Goal: Task Accomplishment & Management: Manage account settings

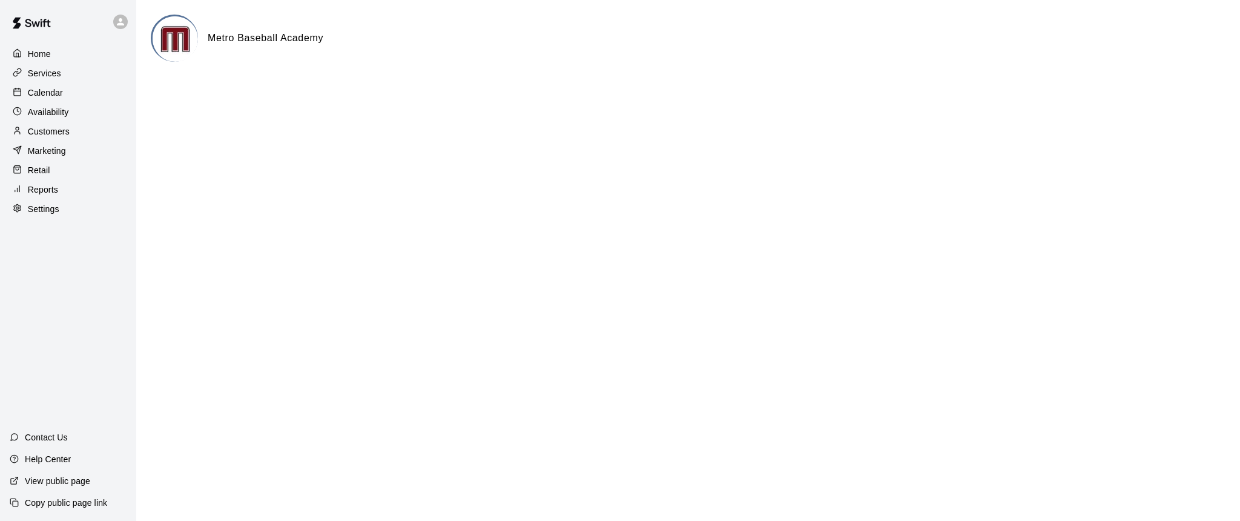
click at [42, 96] on p "Calendar" at bounding box center [45, 93] width 35 height 12
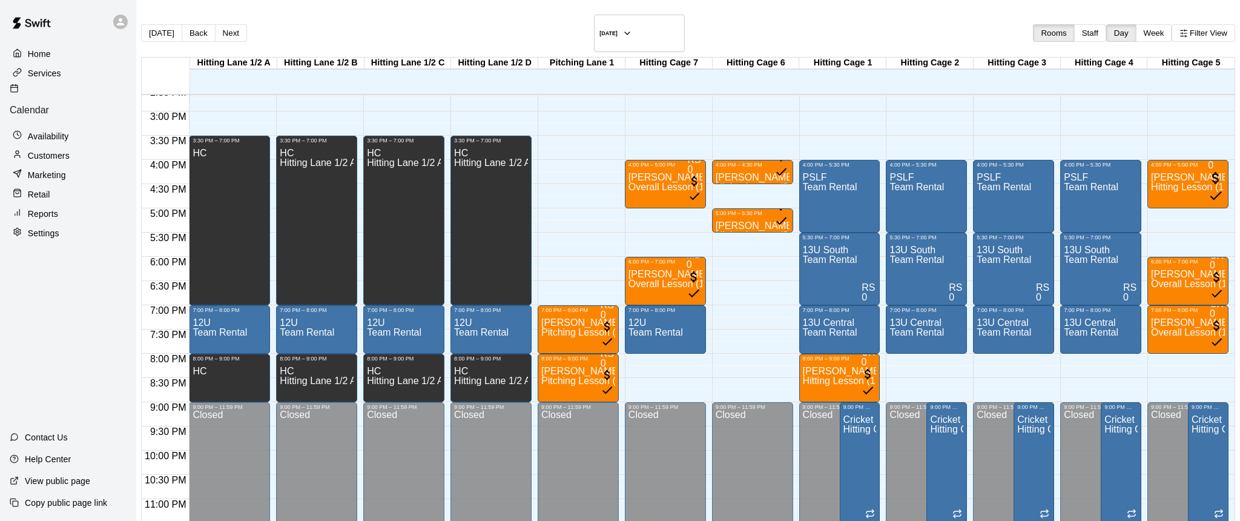
scroll to position [709, 0]
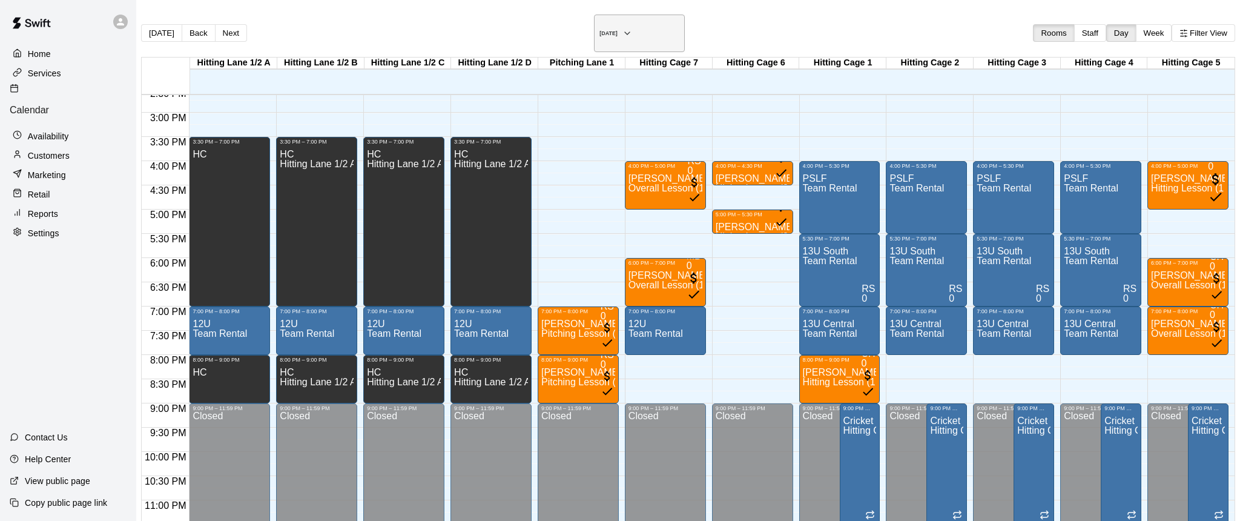
click at [632, 33] on icon "button" at bounding box center [628, 33] width 10 height 15
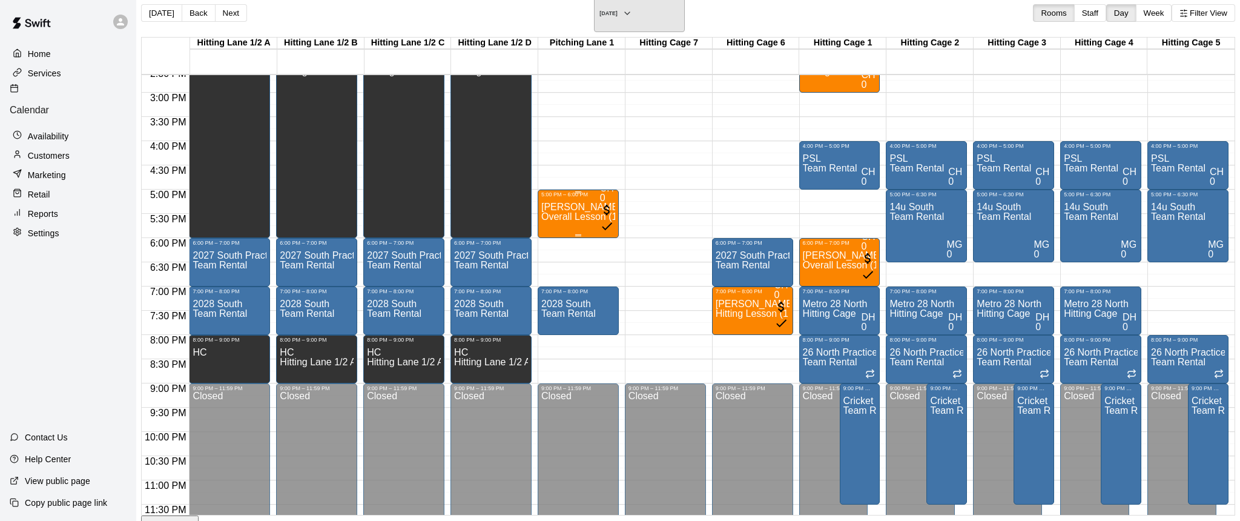
scroll to position [19, 0]
click at [632, 11] on icon "button" at bounding box center [628, 14] width 10 height 15
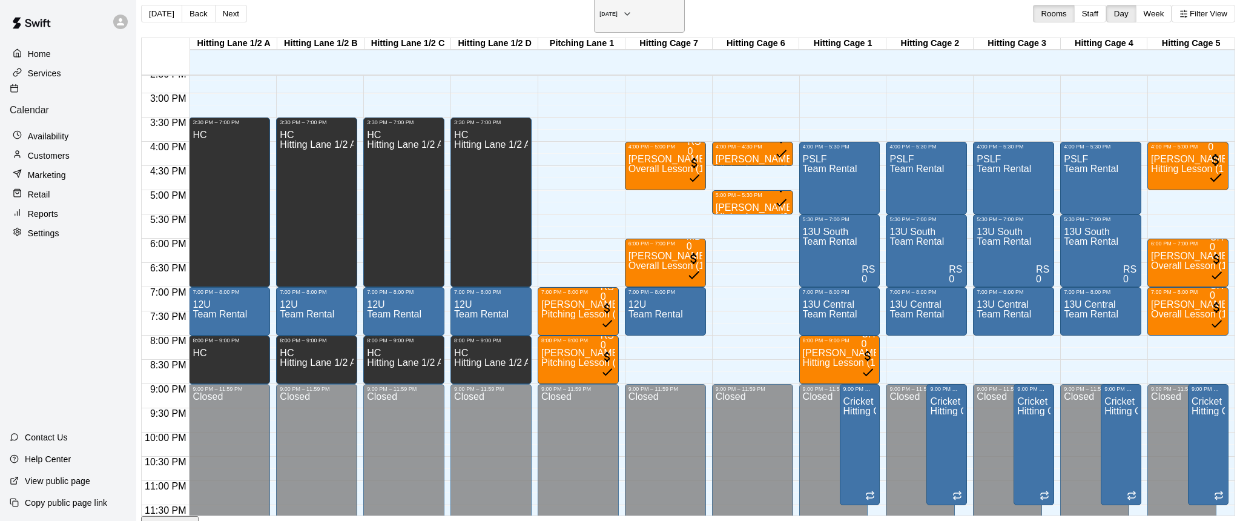
click at [632, 7] on icon "button" at bounding box center [628, 14] width 10 height 15
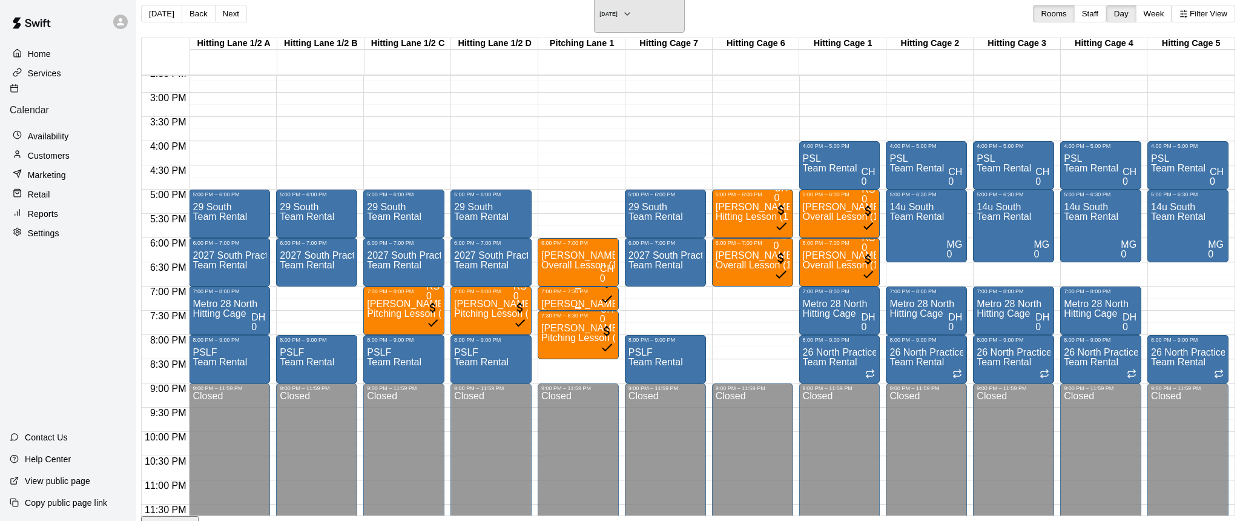
scroll to position [709, 0]
click at [632, 11] on icon "button" at bounding box center [628, 14] width 10 height 15
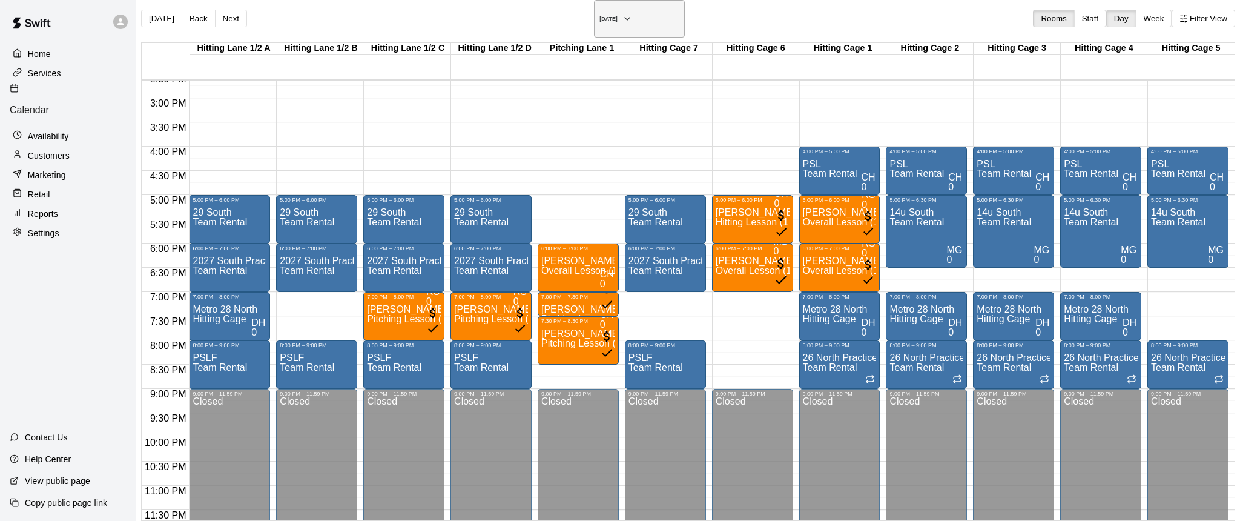
click at [632, 13] on icon "button" at bounding box center [628, 19] width 10 height 15
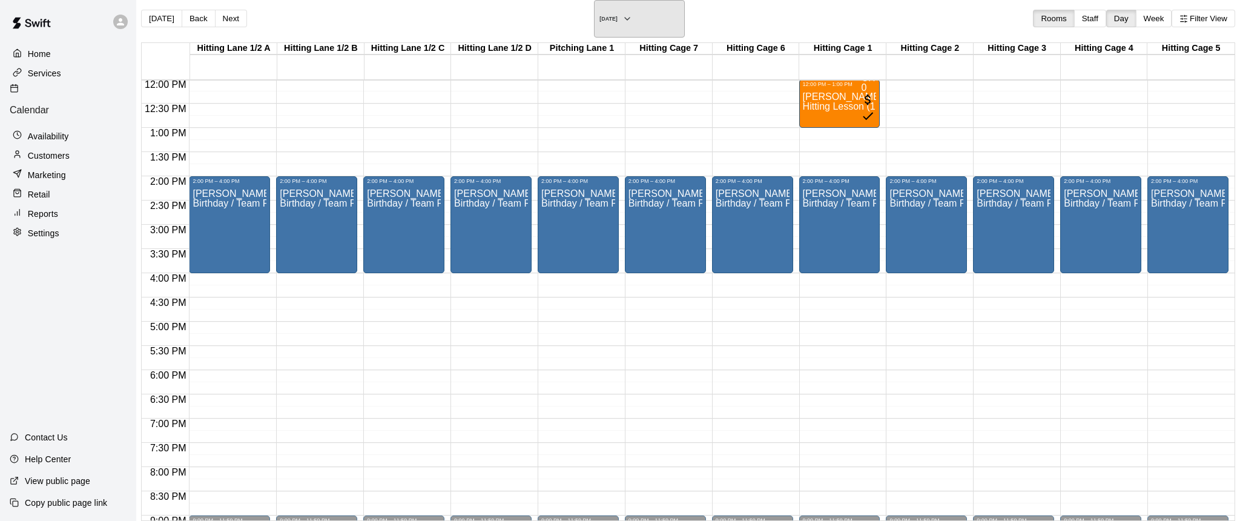
scroll to position [536, 0]
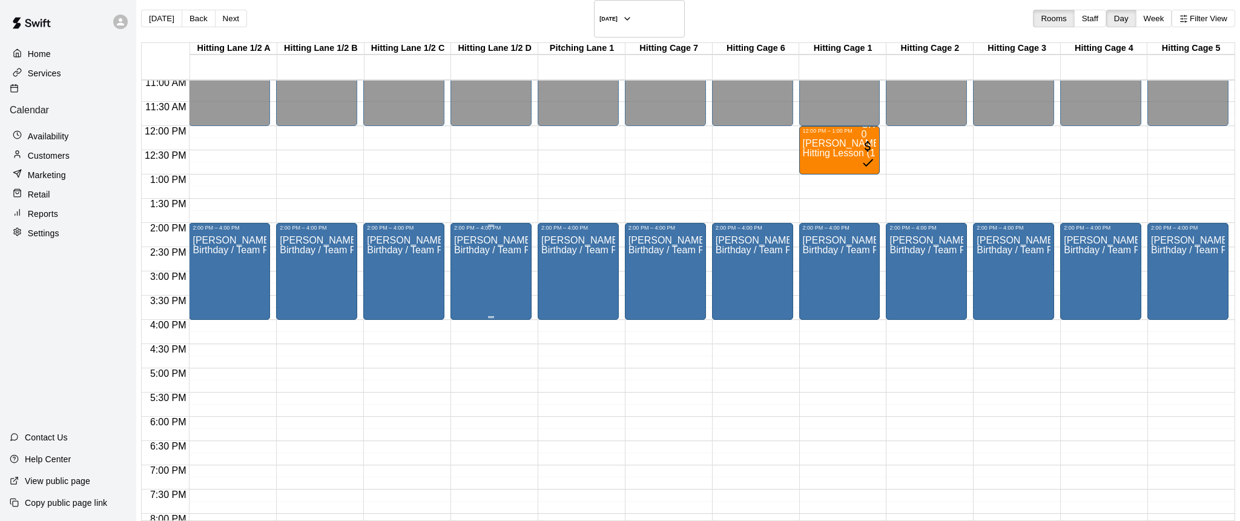
click at [486, 253] on div "[PERSON_NAME] Birthday / Team Party" at bounding box center [491, 491] width 74 height 521
drag, startPoint x: 612, startPoint y: 344, endPoint x: 520, endPoint y: 343, distance: 92.7
copy span "[PERSON_NAME][EMAIL_ADDRESS][PERSON_NAME][DOMAIN_NAME]"
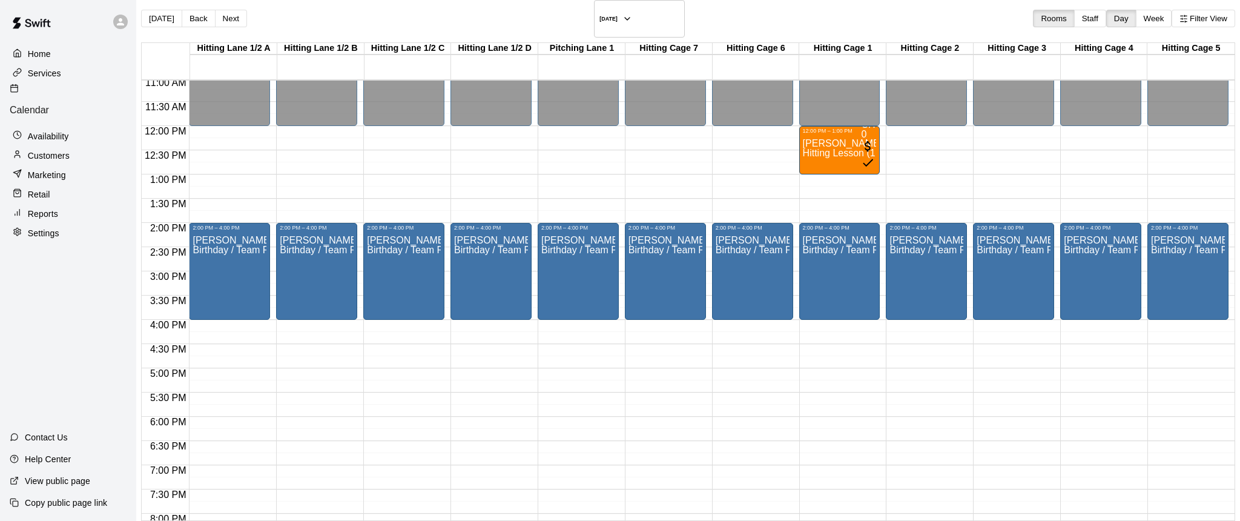
click at [632, 12] on icon "button" at bounding box center [628, 19] width 10 height 15
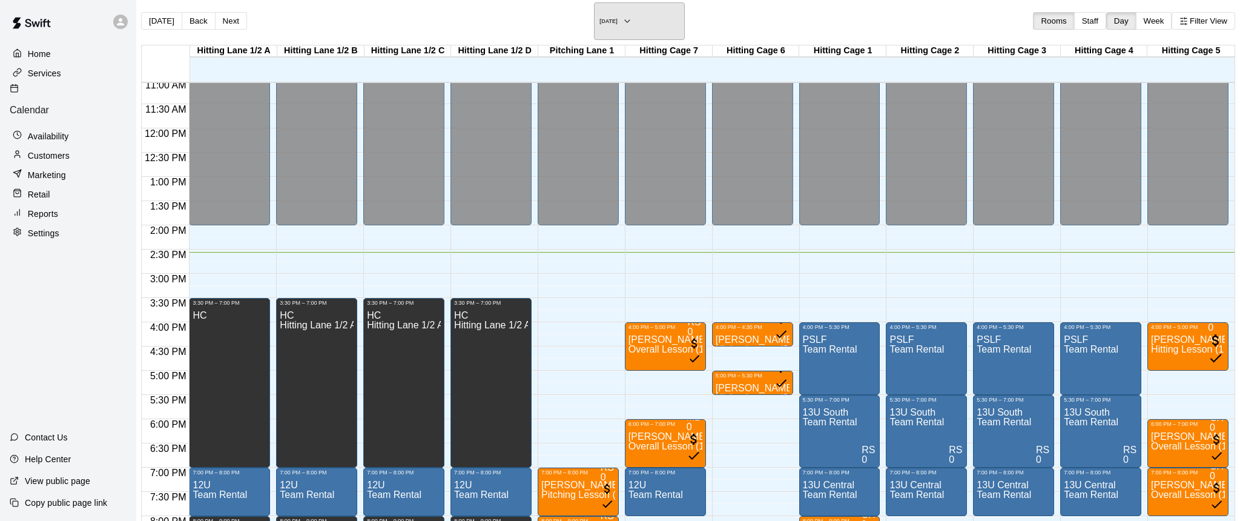
scroll to position [12, 0]
click at [632, 14] on icon "button" at bounding box center [628, 21] width 10 height 15
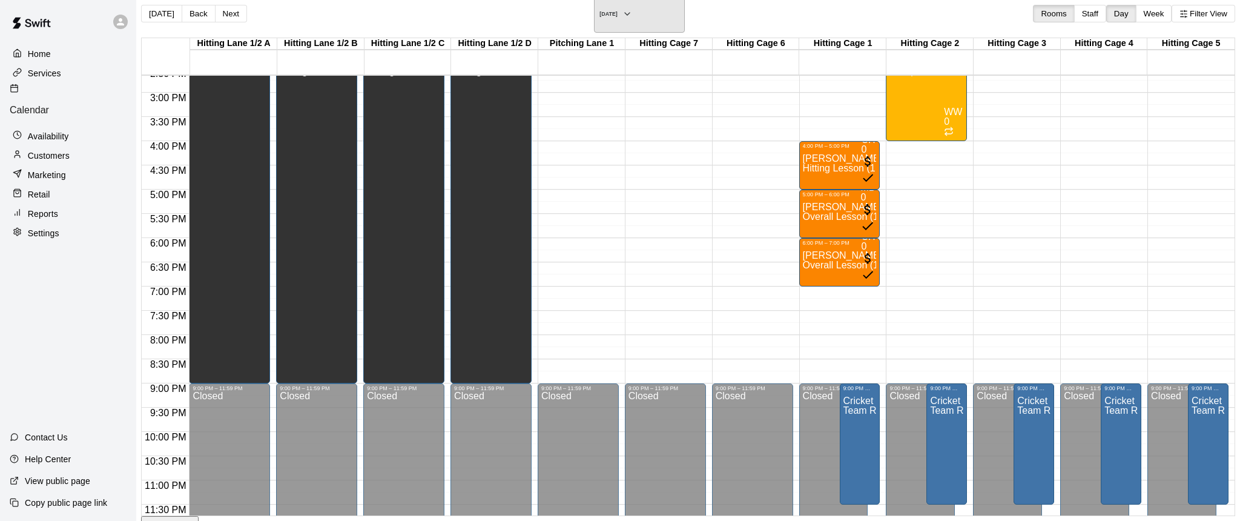
scroll to position [709, 36]
click at [632, 9] on icon "button" at bounding box center [628, 14] width 10 height 15
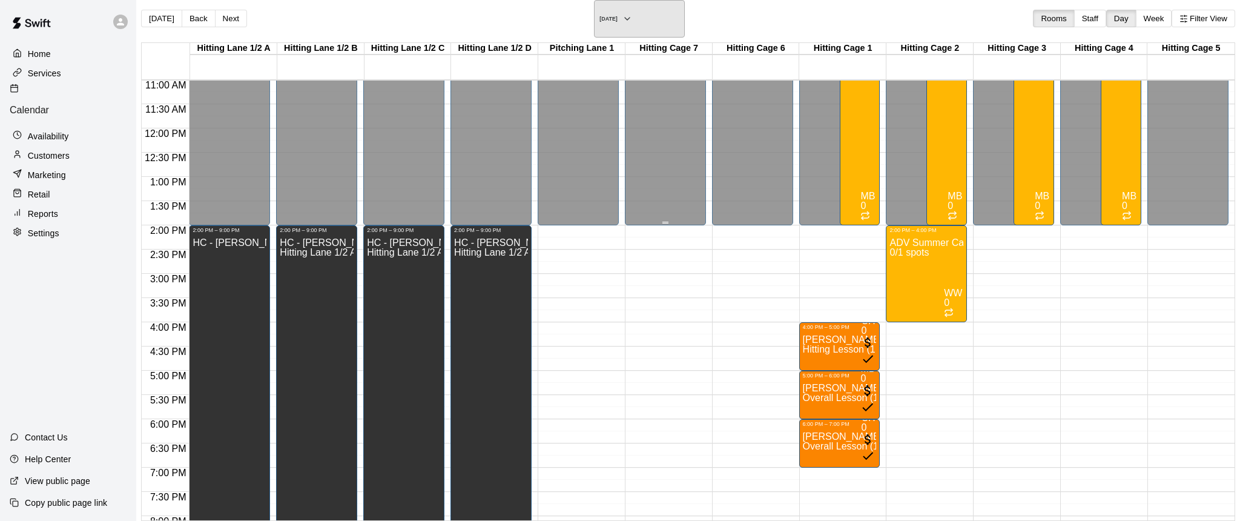
scroll to position [549, 29]
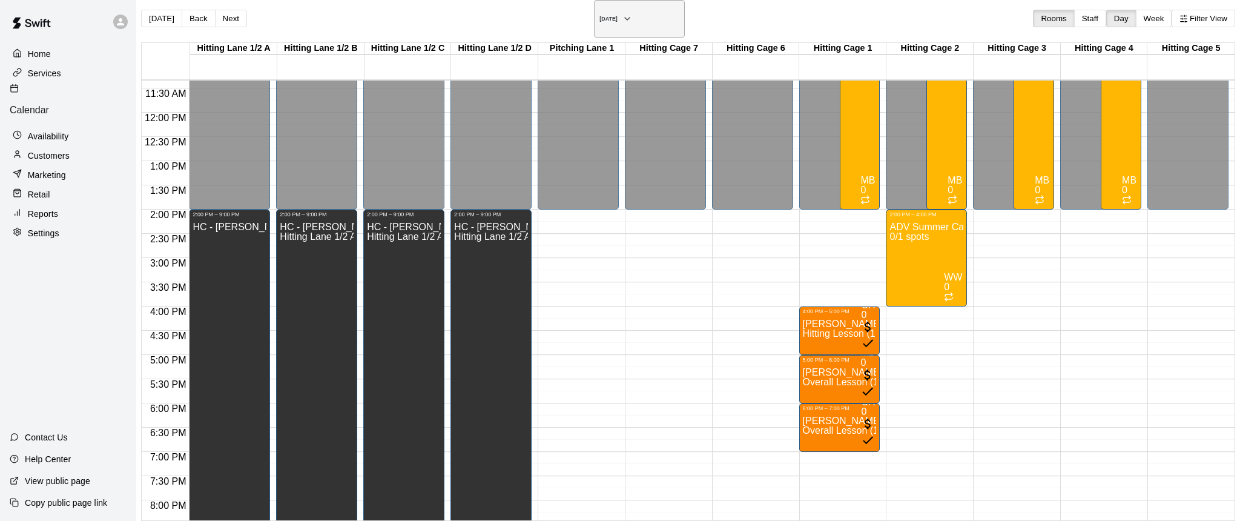
click at [632, 12] on icon "button" at bounding box center [628, 19] width 10 height 15
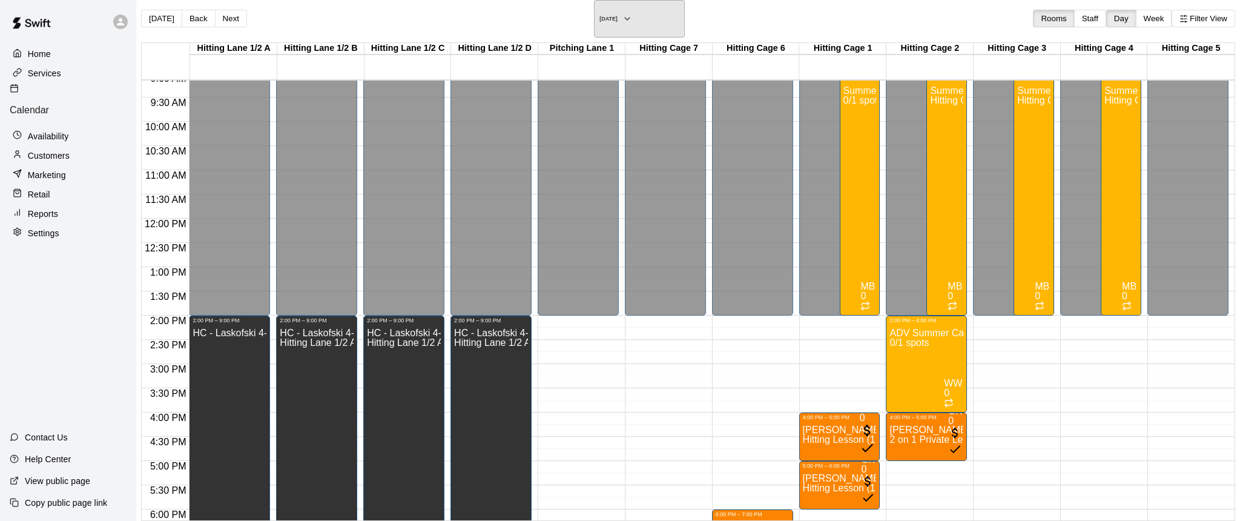
scroll to position [424, 55]
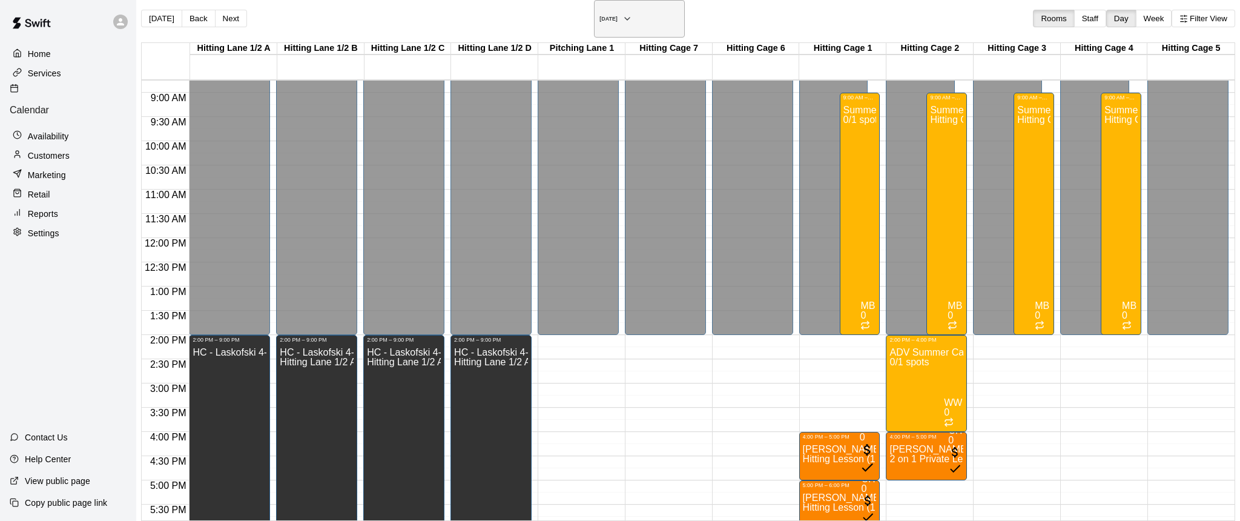
click at [632, 12] on icon "button" at bounding box center [628, 19] width 10 height 15
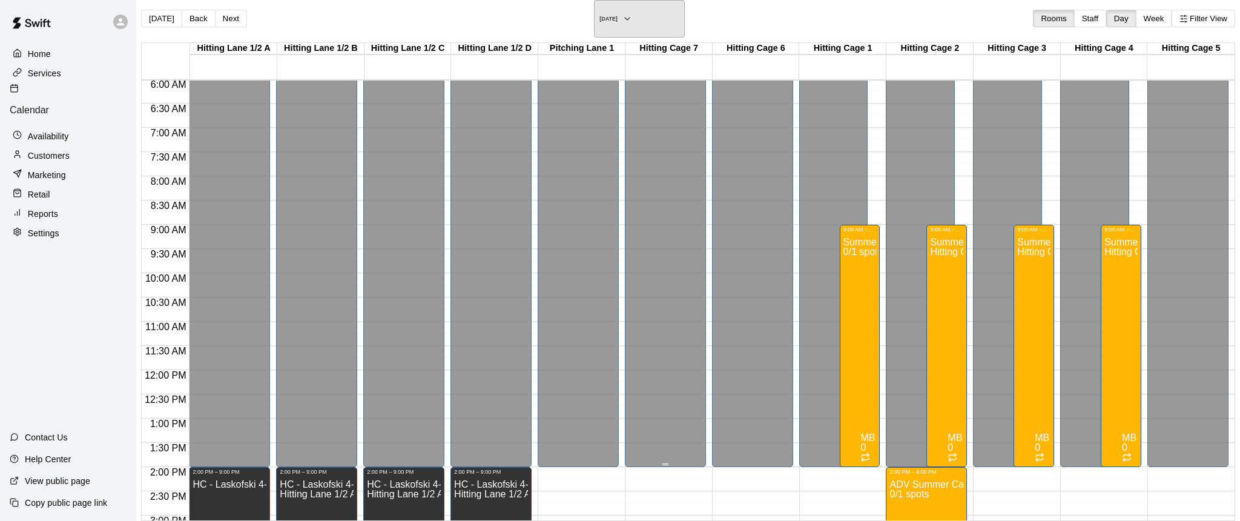
scroll to position [273, 55]
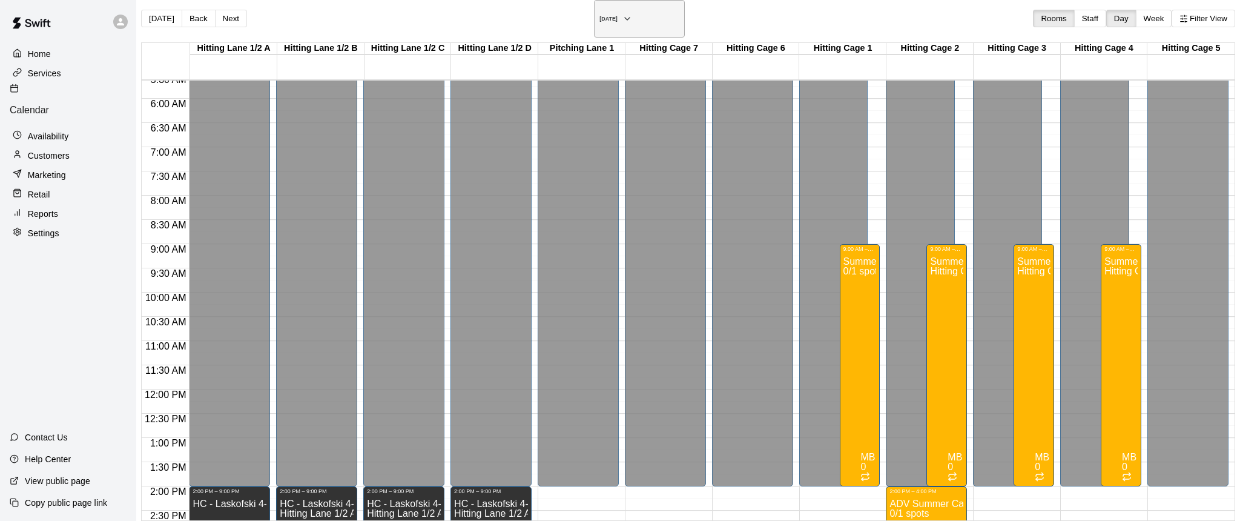
click at [632, 14] on icon "button" at bounding box center [628, 19] width 10 height 15
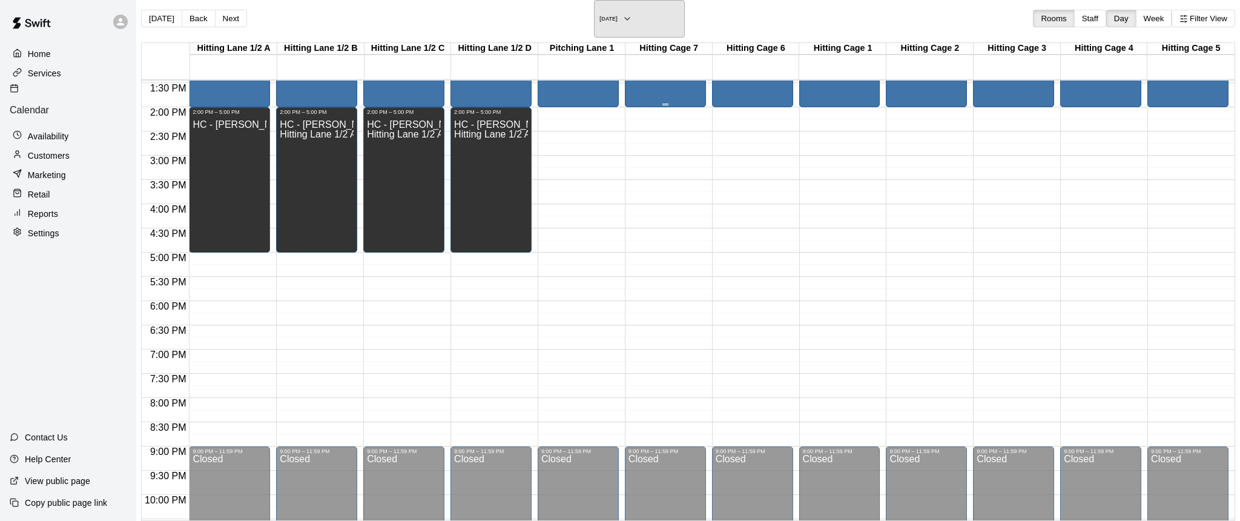
scroll to position [0, 55]
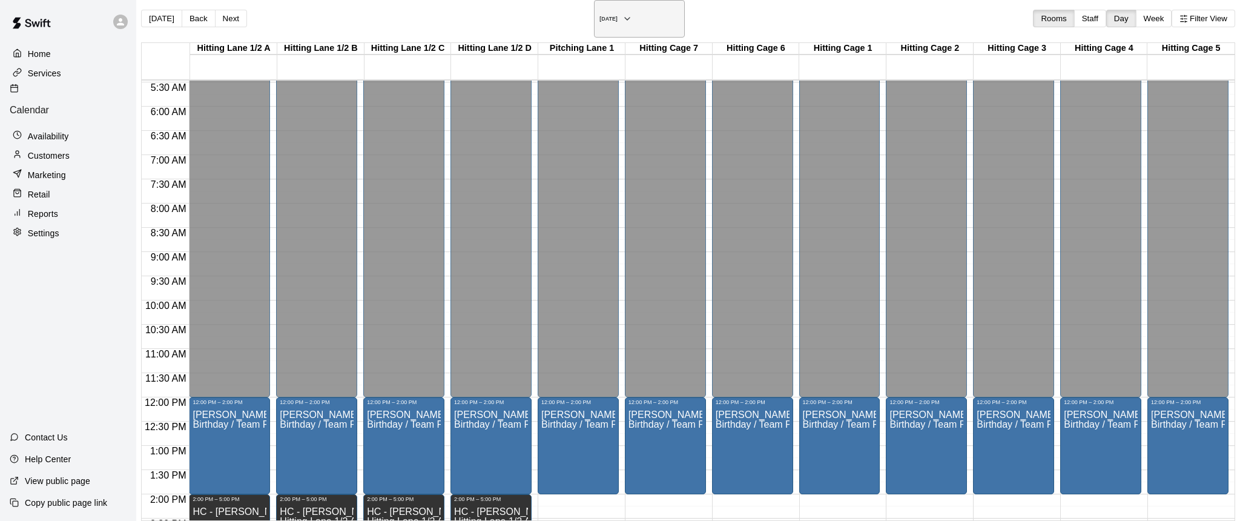
click at [630, 18] on icon "button" at bounding box center [627, 19] width 5 height 2
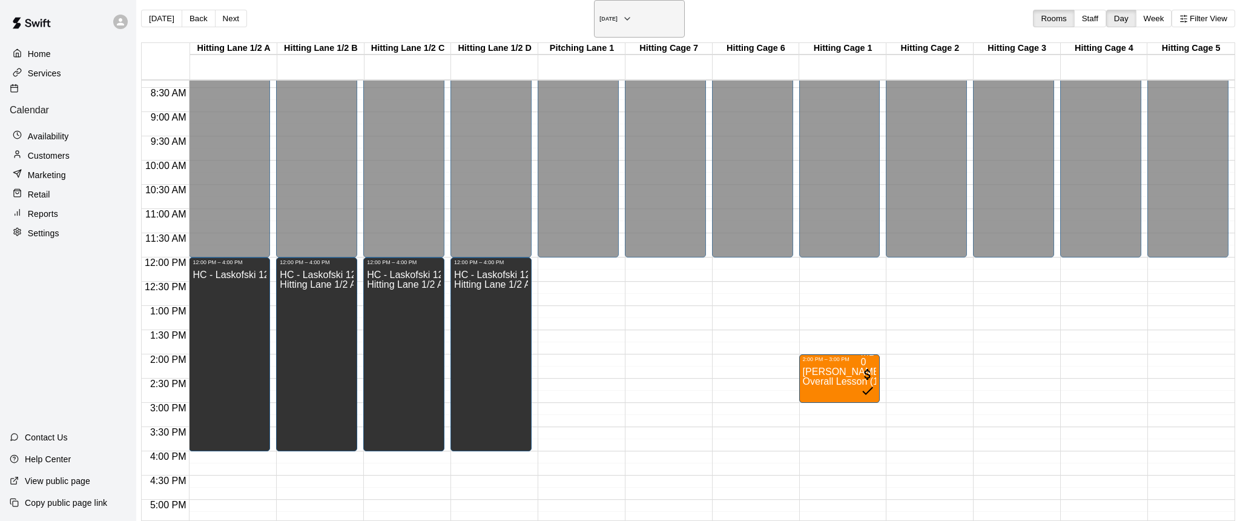
click at [632, 13] on icon "button" at bounding box center [628, 19] width 10 height 15
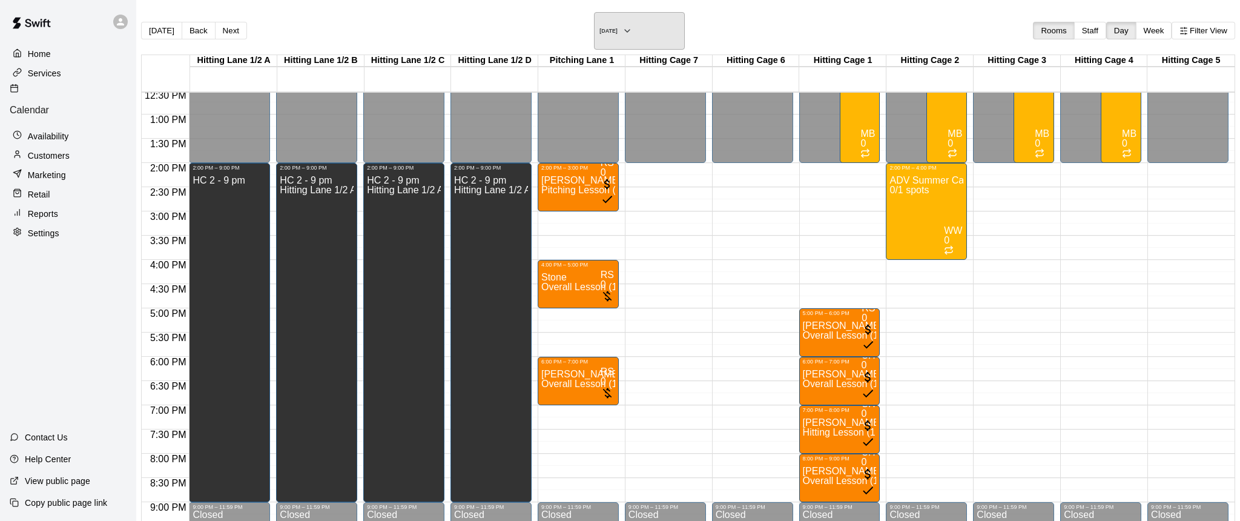
scroll to position [552, 55]
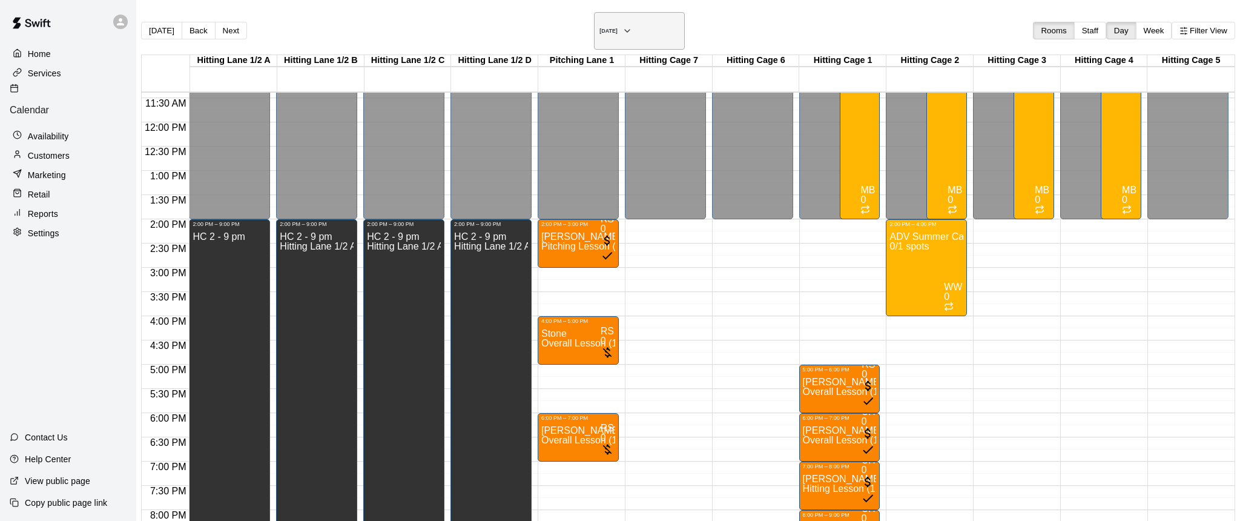
click at [632, 28] on icon "button" at bounding box center [628, 31] width 10 height 15
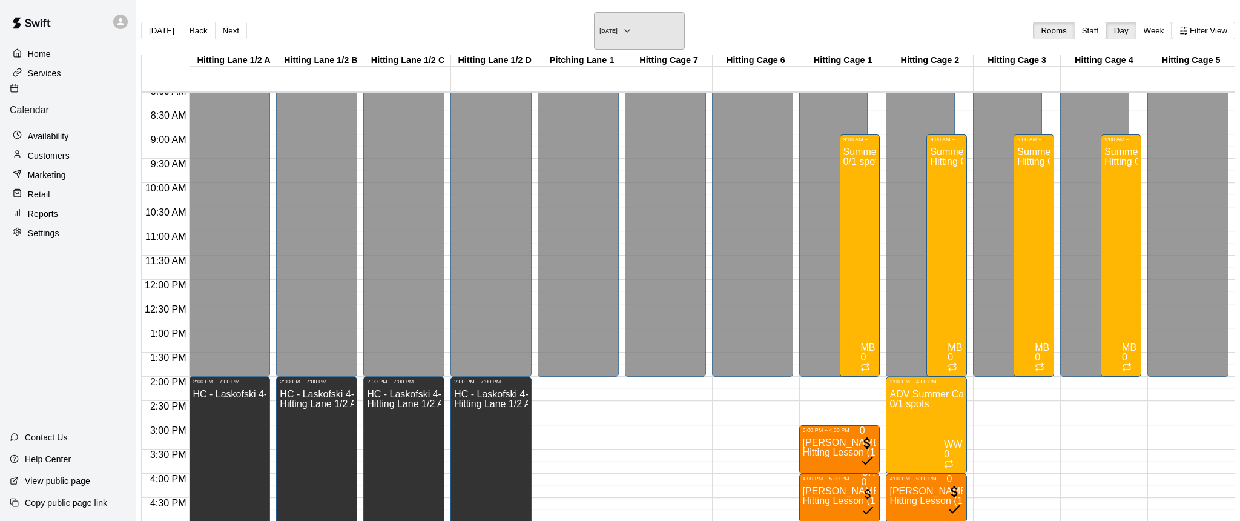
scroll to position [331, 55]
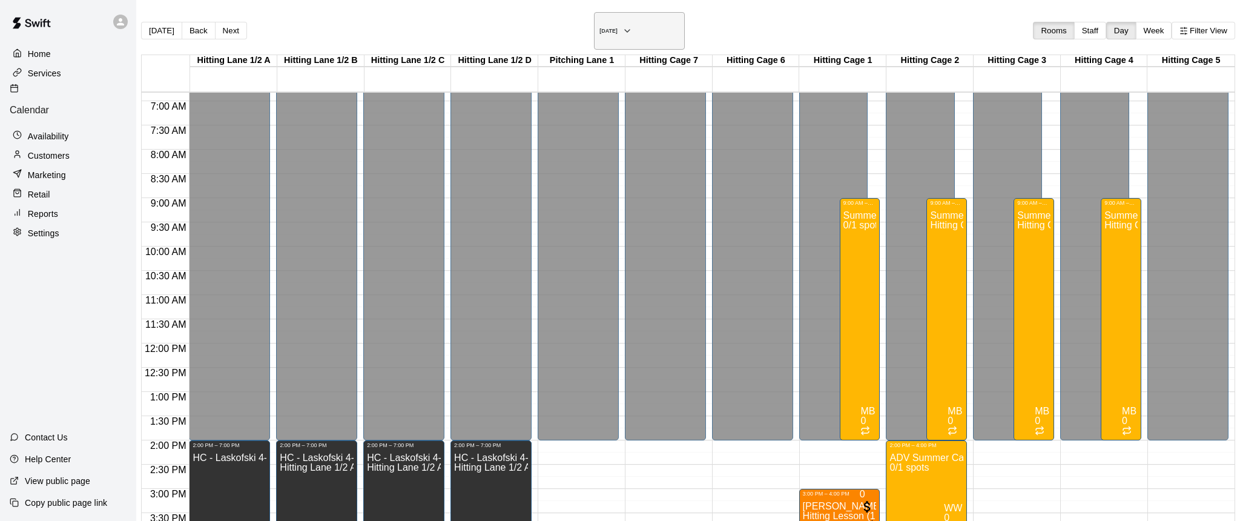
click at [632, 28] on icon "button" at bounding box center [628, 31] width 10 height 15
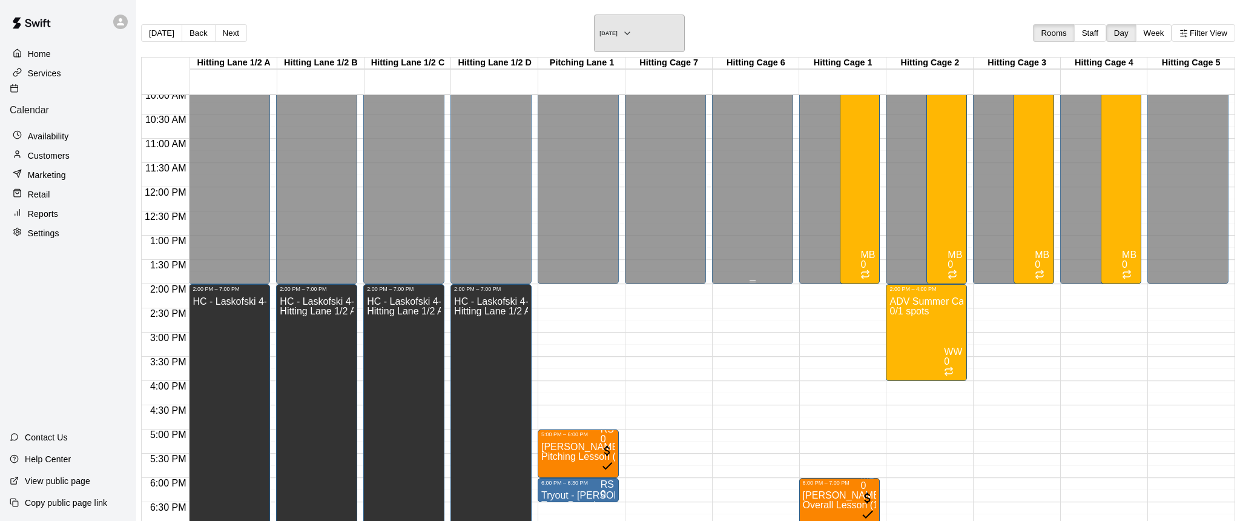
scroll to position [477, 55]
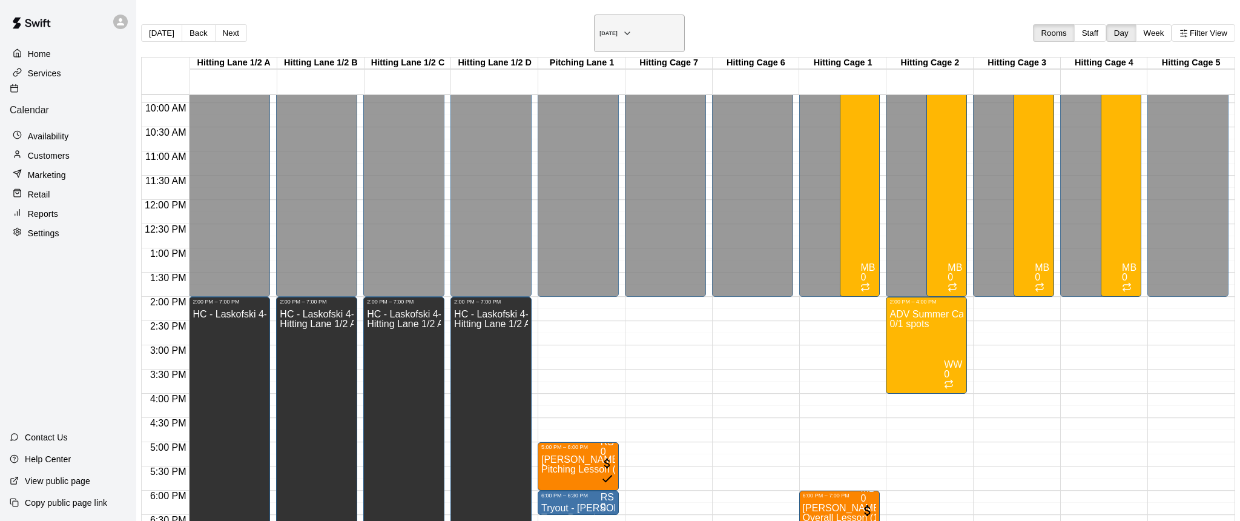
click at [632, 28] on icon "button" at bounding box center [628, 33] width 10 height 15
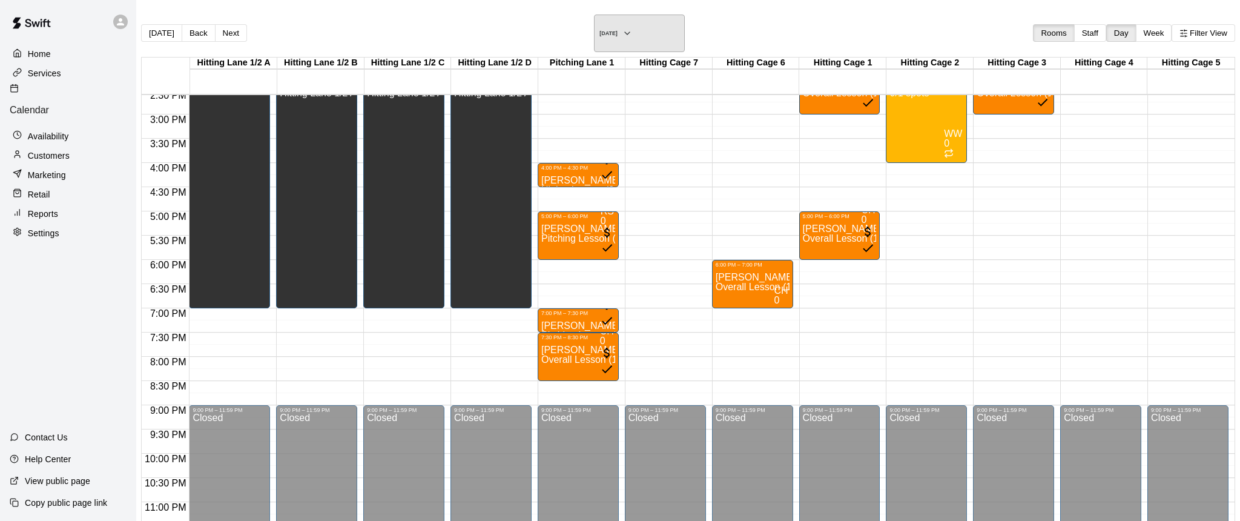
scroll to position [709, 55]
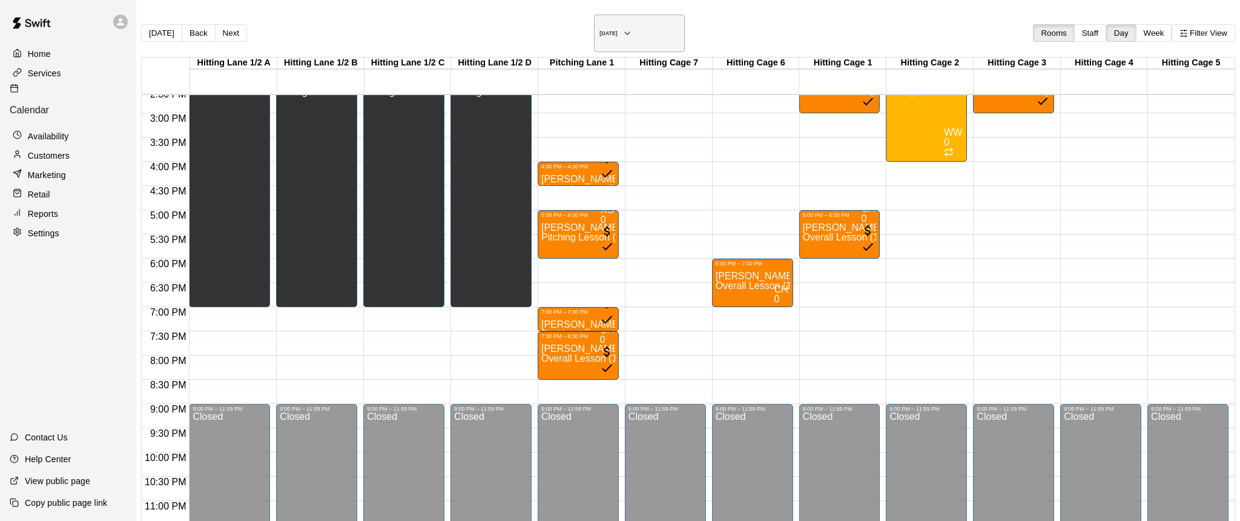
click at [632, 26] on icon "button" at bounding box center [628, 33] width 10 height 15
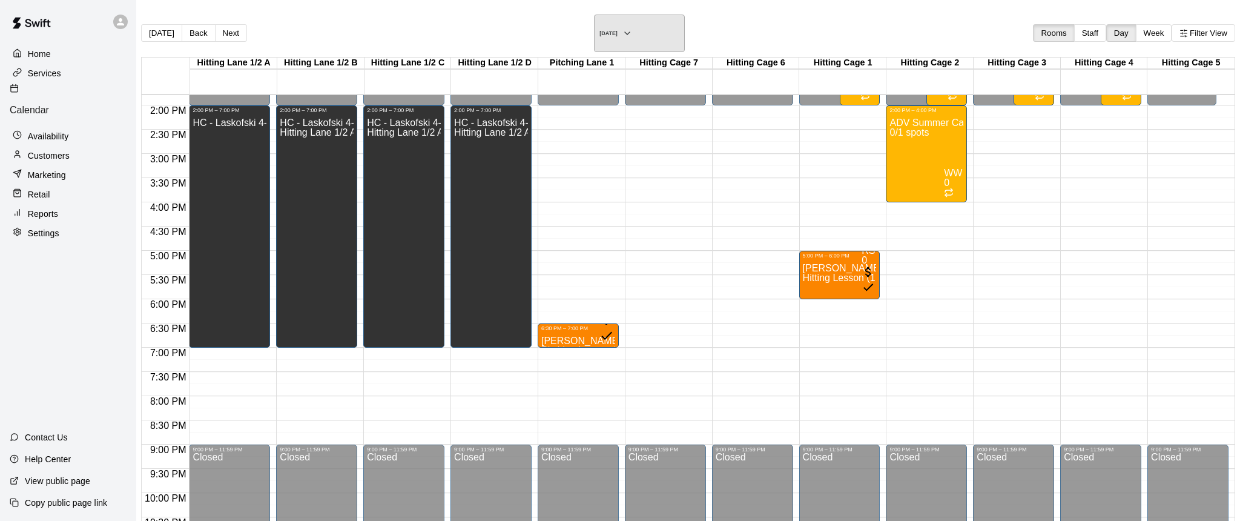
scroll to position [677, 55]
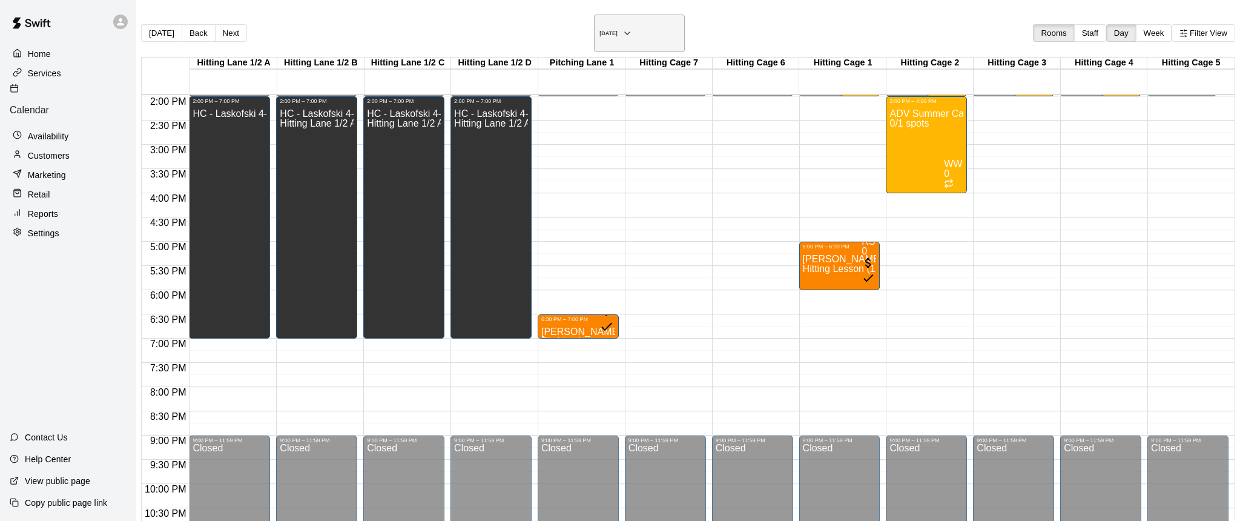
click at [632, 26] on icon "button" at bounding box center [628, 33] width 10 height 15
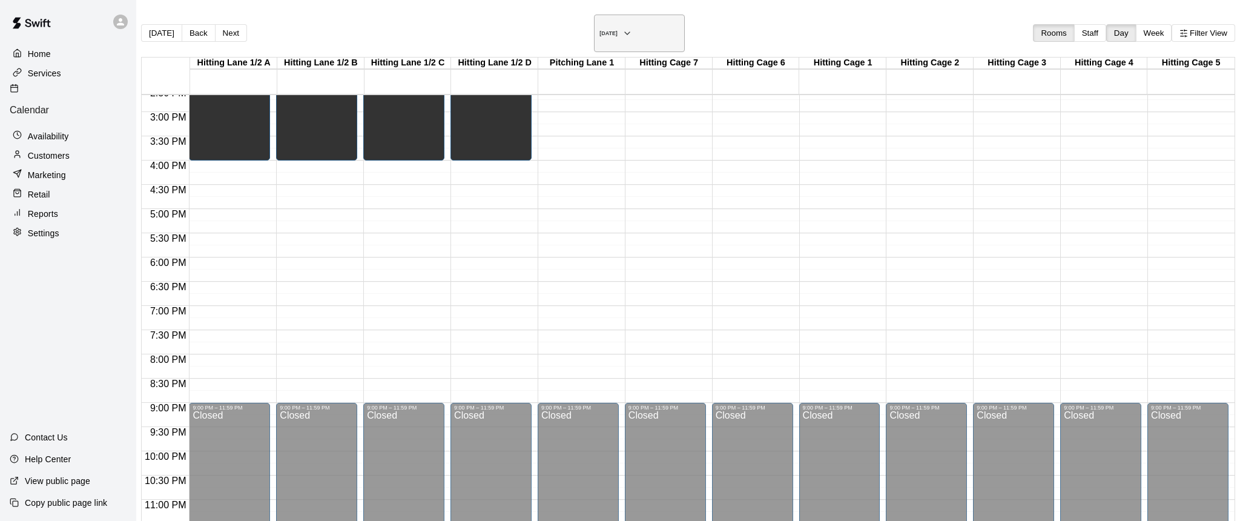
scroll to position [709, 55]
click at [632, 27] on icon "button" at bounding box center [628, 33] width 10 height 15
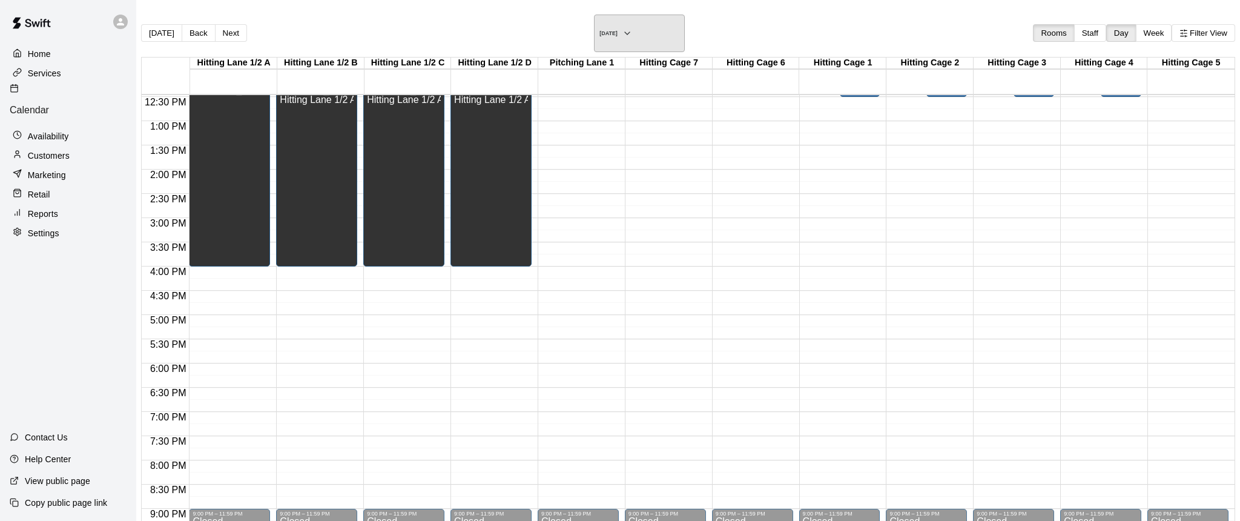
scroll to position [613, 55]
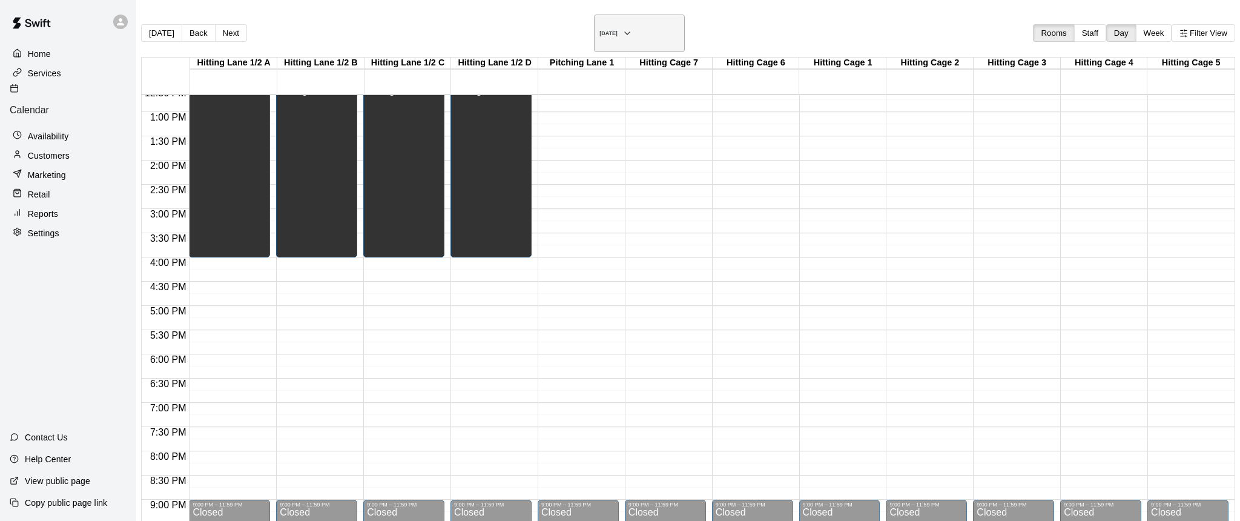
click at [632, 28] on icon "button" at bounding box center [628, 33] width 10 height 15
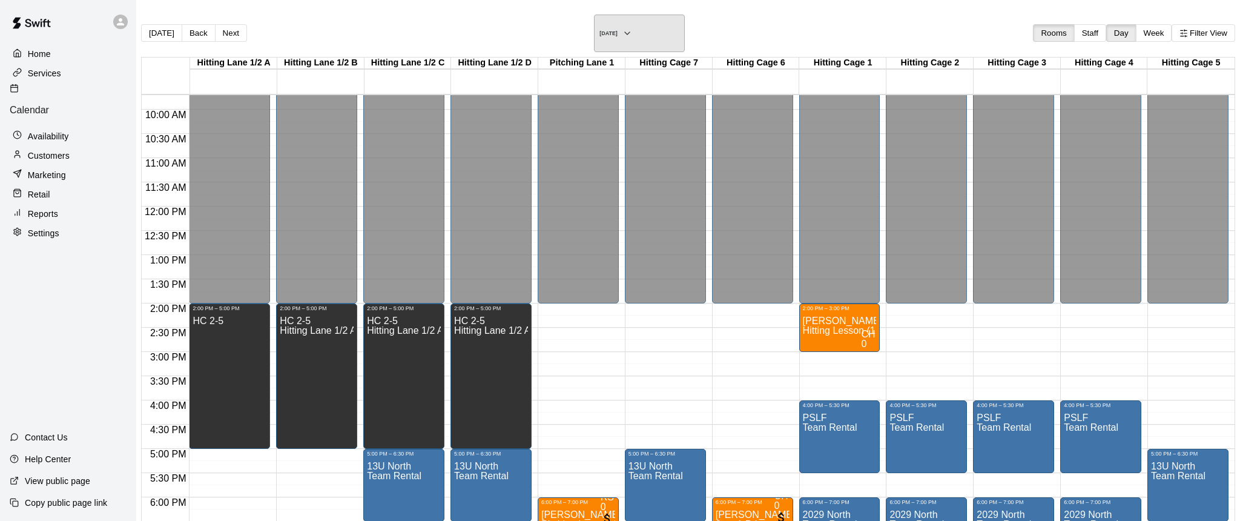
scroll to position [424, 55]
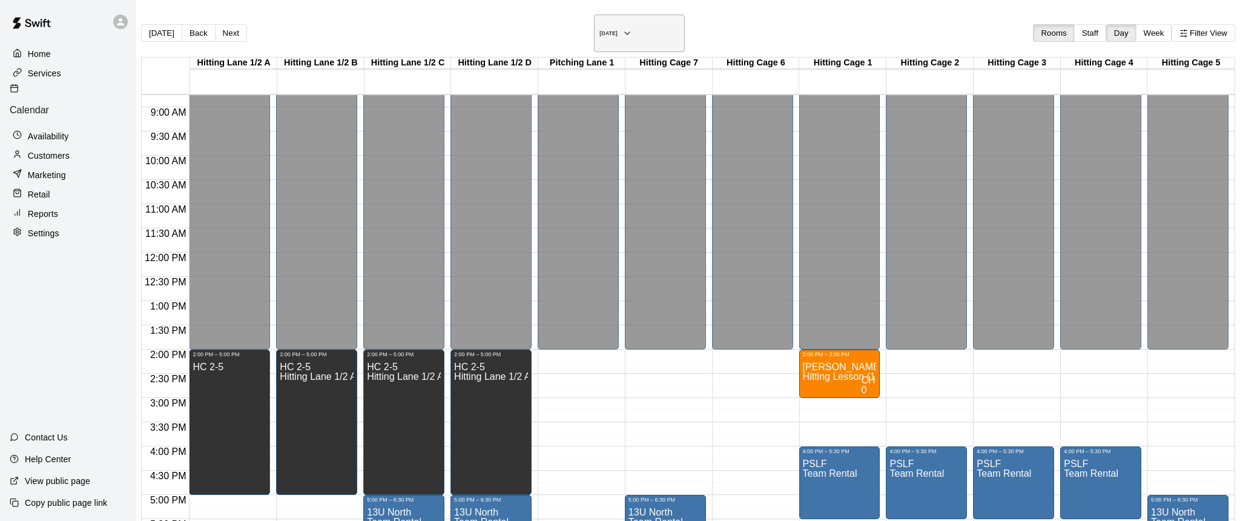
click at [630, 32] on icon "button" at bounding box center [627, 33] width 5 height 2
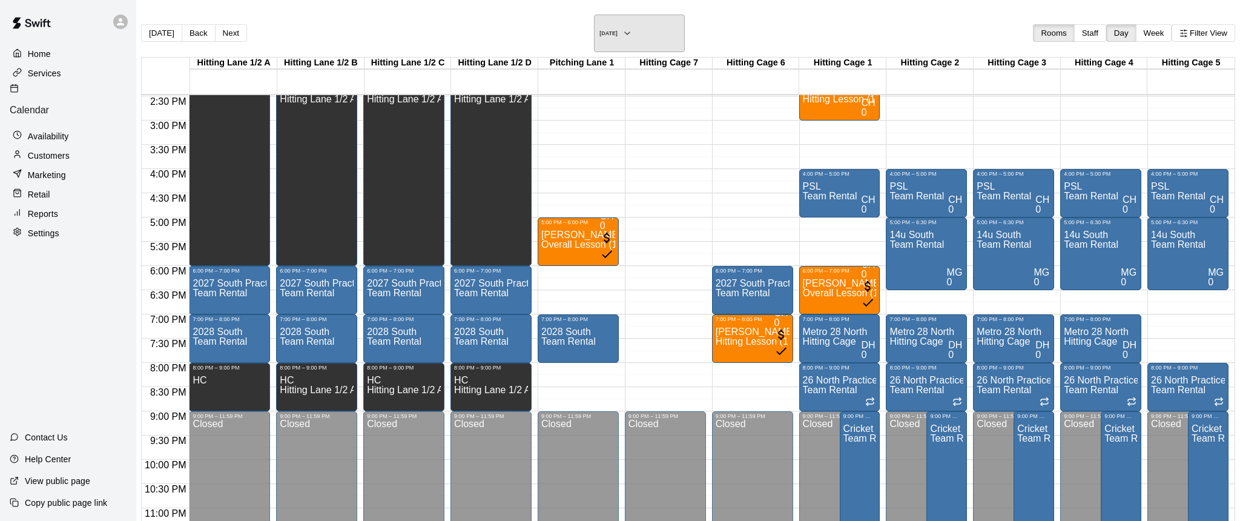
scroll to position [0, 0]
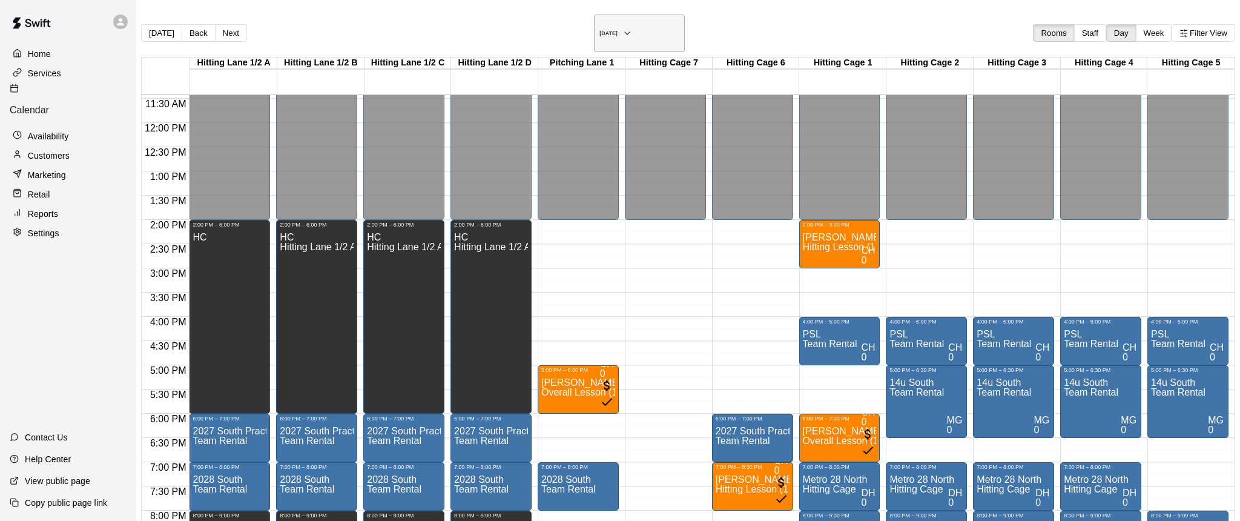
click at [632, 29] on icon "button" at bounding box center [628, 33] width 10 height 15
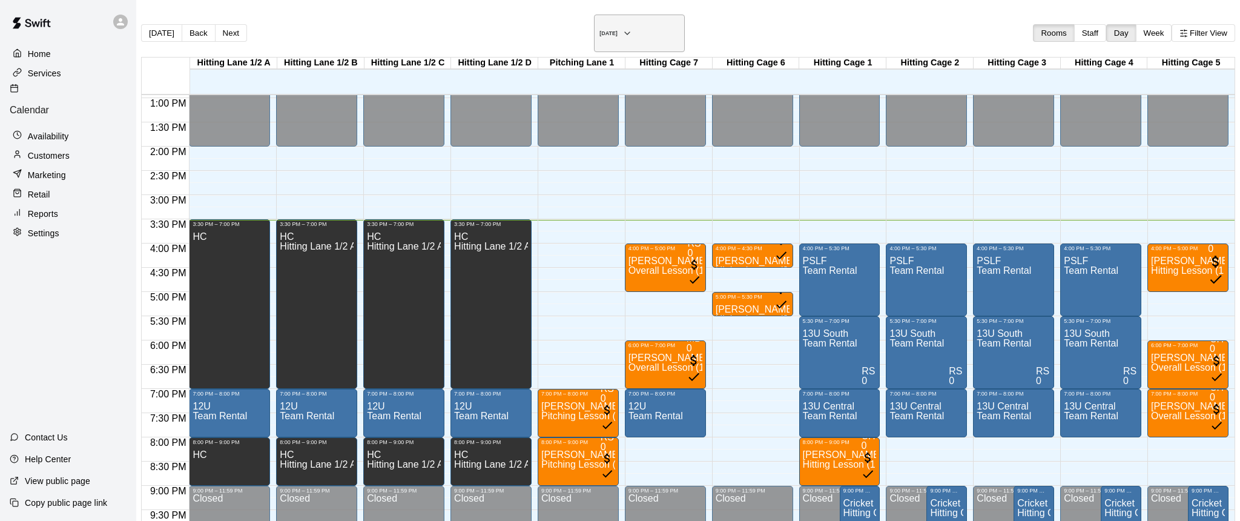
click at [632, 26] on icon "button" at bounding box center [628, 33] width 10 height 15
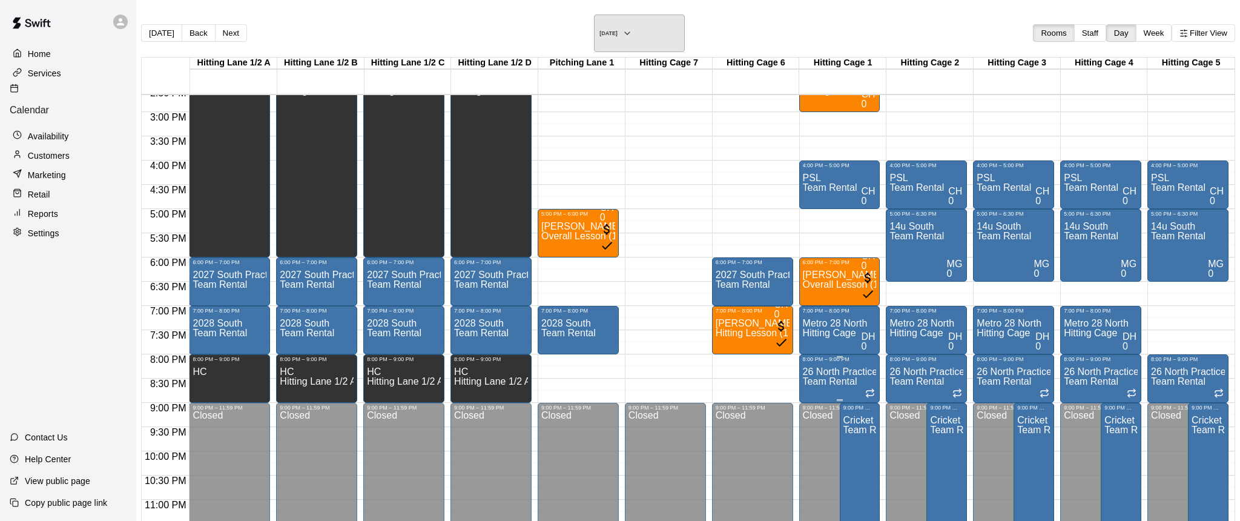
scroll to position [709, 55]
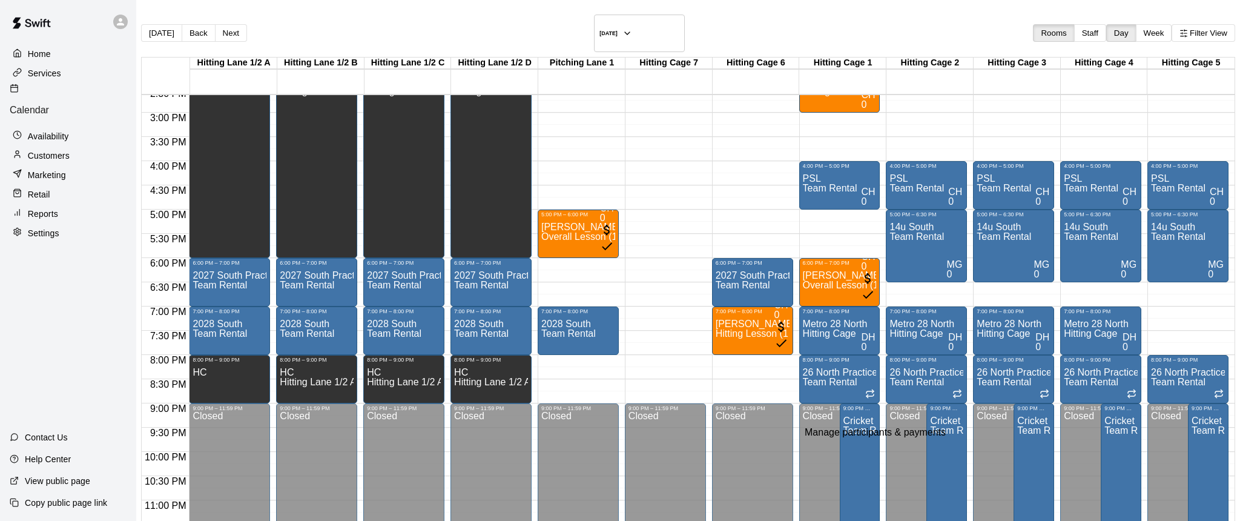
type input "**********"
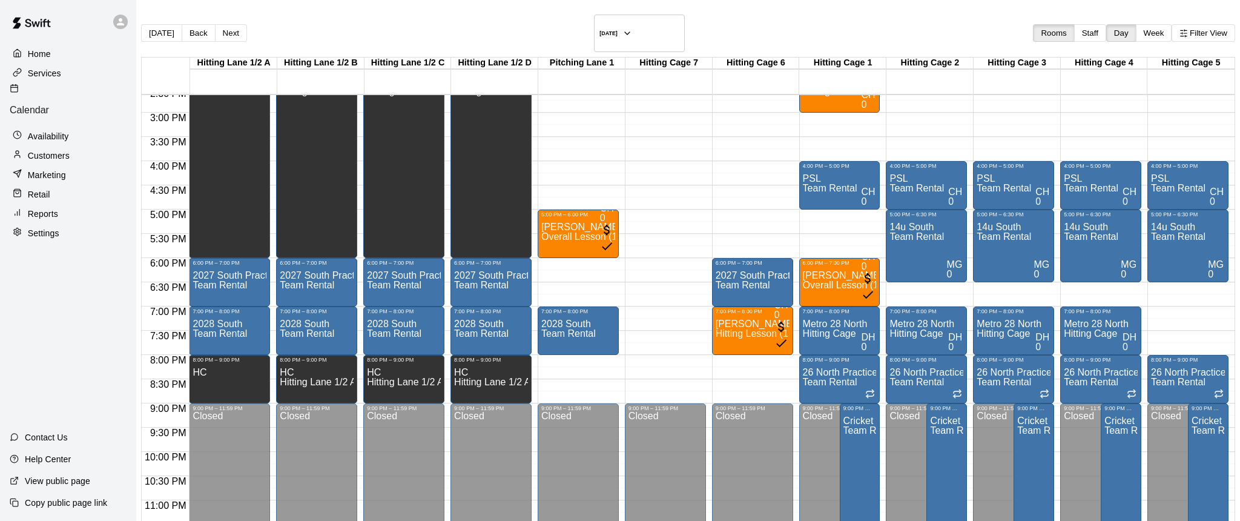
scroll to position [226, 0]
click at [632, 27] on icon "button" at bounding box center [628, 33] width 10 height 15
